Goal: Use online tool/utility: Use online tool/utility

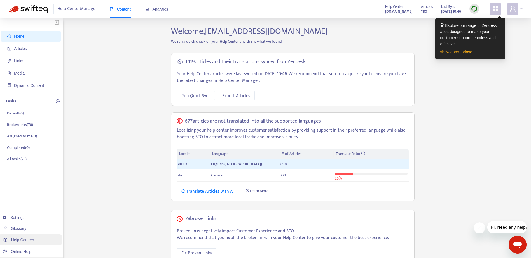
click at [18, 243] on div "Help Centers" at bounding box center [29, 240] width 63 height 11
click at [89, 217] on link "[DOMAIN_NAME]" at bounding box center [89, 217] width 38 height 4
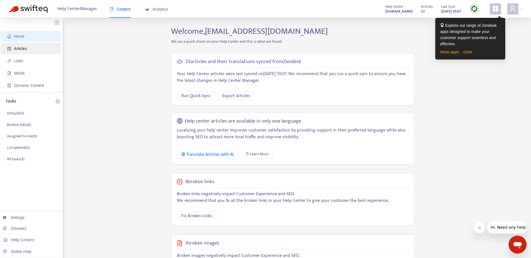
click at [23, 50] on span "Articles" at bounding box center [20, 48] width 13 height 4
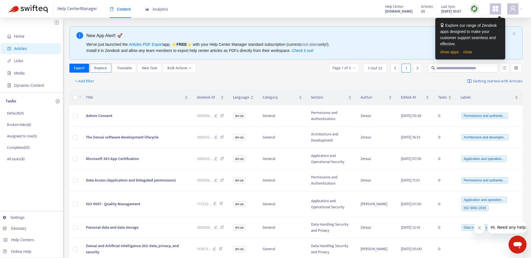
click at [98, 68] on span "Replace" at bounding box center [100, 68] width 13 height 6
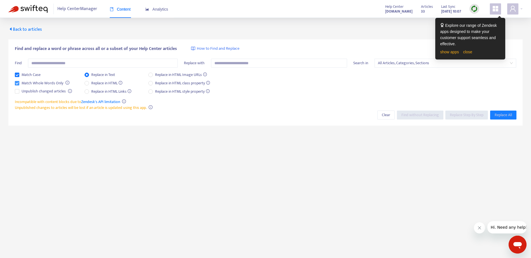
click at [17, 81] on label "Match Whole Words Only" at bounding box center [40, 83] width 51 height 6
click at [44, 63] on input "text" at bounding box center [103, 63] width 150 height 9
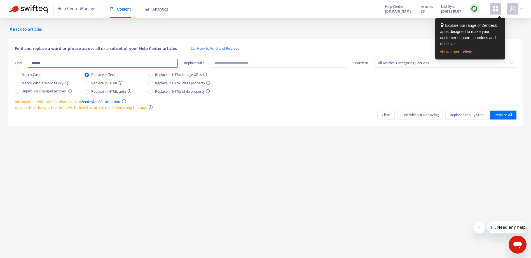
type input "******"
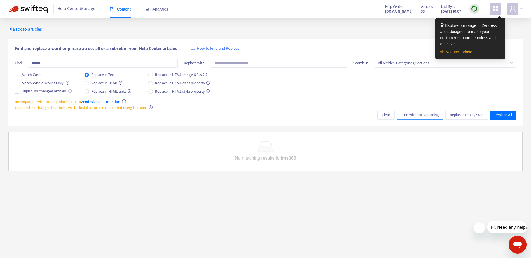
click at [412, 115] on span "Find without Replacing" at bounding box center [419, 115] width 37 height 6
click at [468, 50] on link "close" at bounding box center [467, 52] width 9 height 4
